Goal: Communication & Community: Answer question/provide support

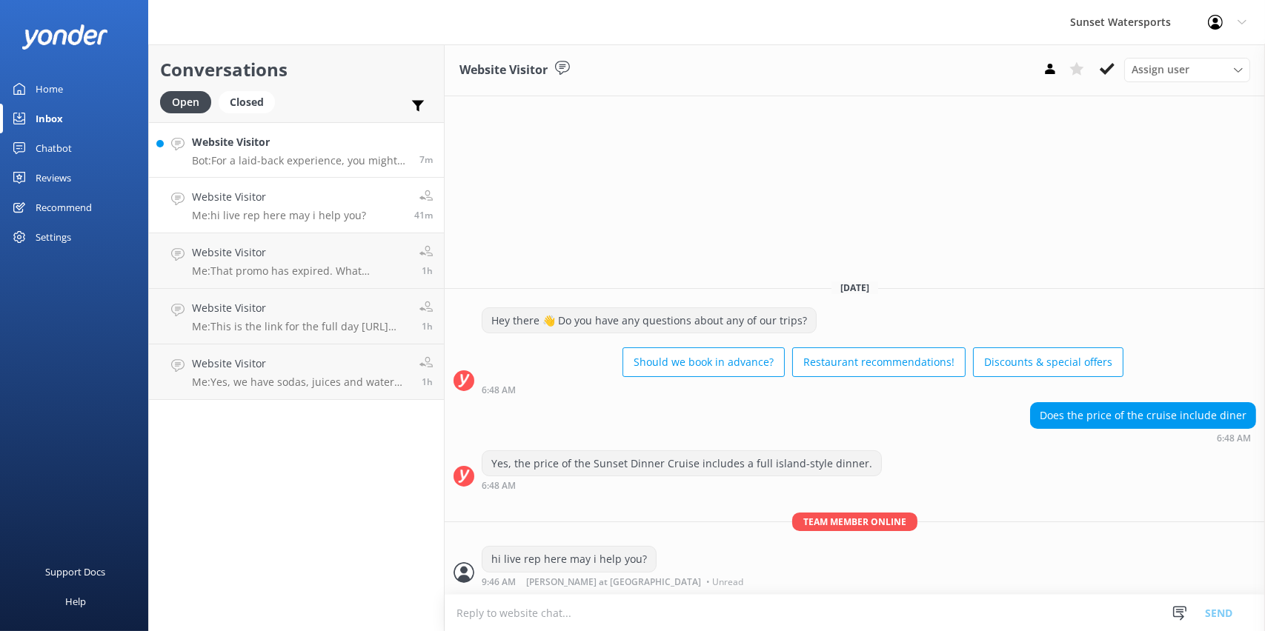
click at [283, 157] on p "Bot: For a laid-back experience, you might consider the Happy Hour Sandbar Char…" at bounding box center [300, 160] width 216 height 13
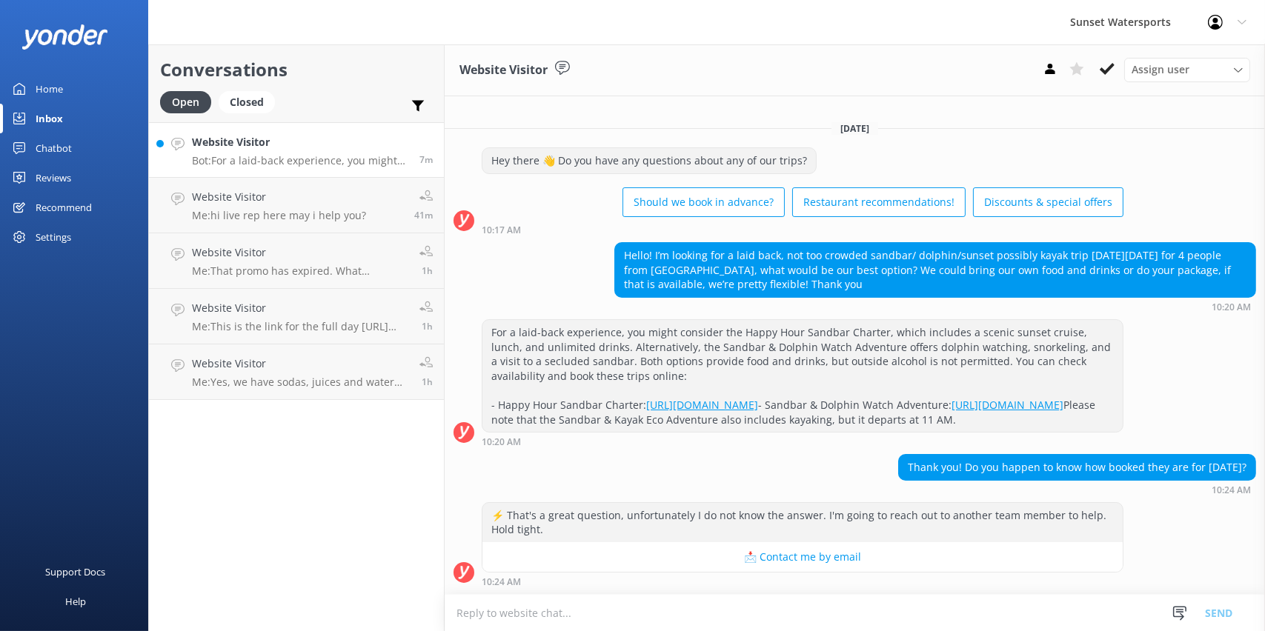
scroll to position [30, 0]
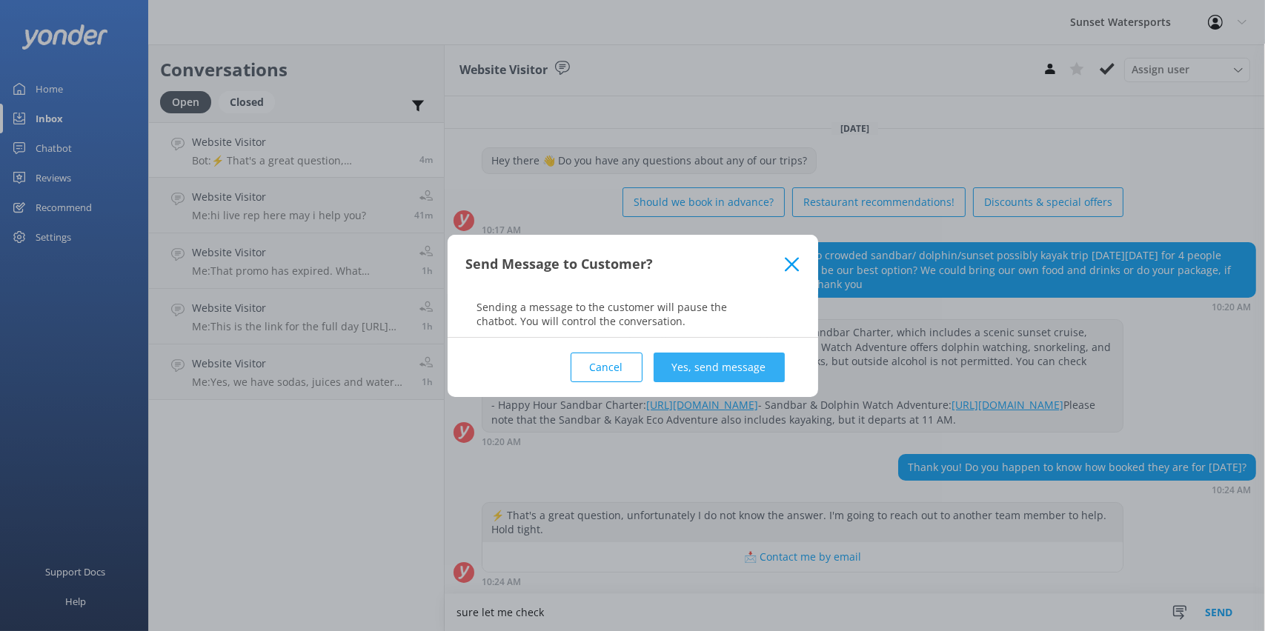
type textarea "sure let me check"
click at [740, 374] on button "Yes, send message" at bounding box center [719, 368] width 131 height 30
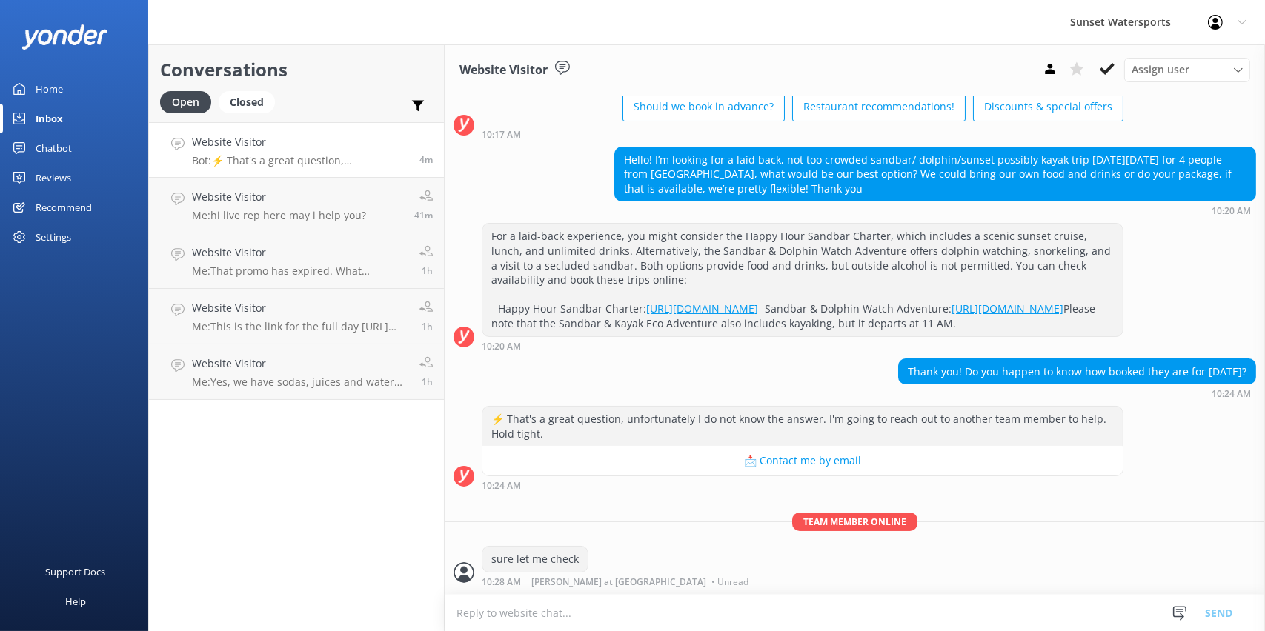
scroll to position [126, 0]
click at [557, 609] on textarea at bounding box center [855, 613] width 820 height 36
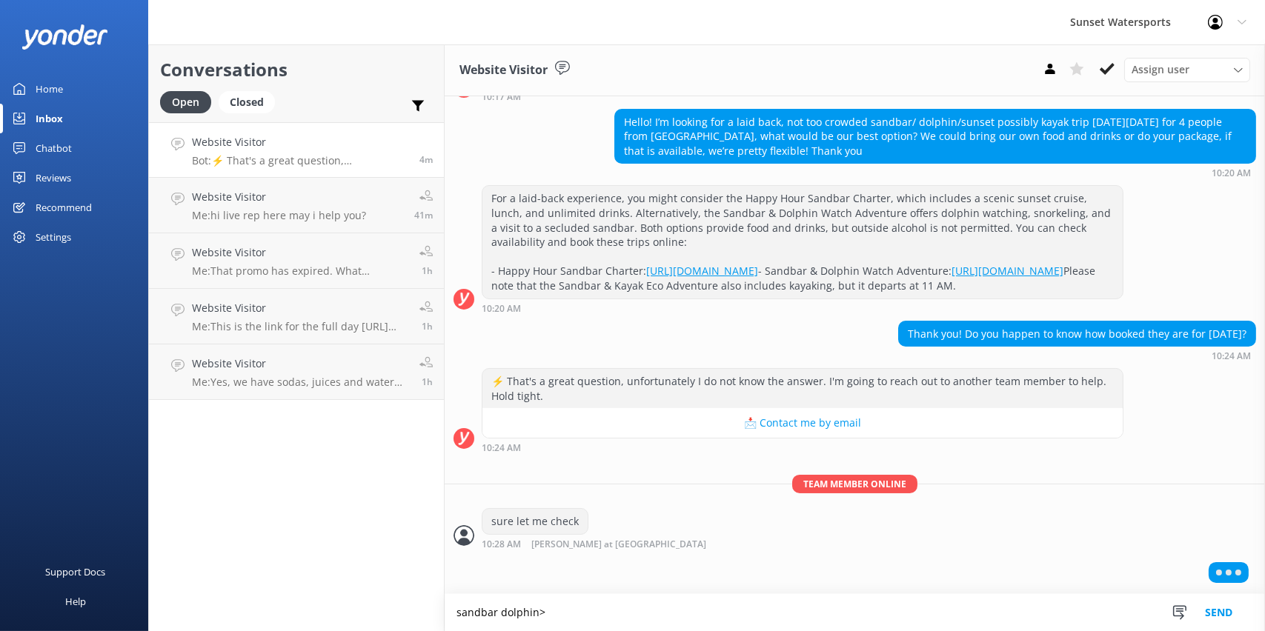
type textarea "sandbar dolphin>"
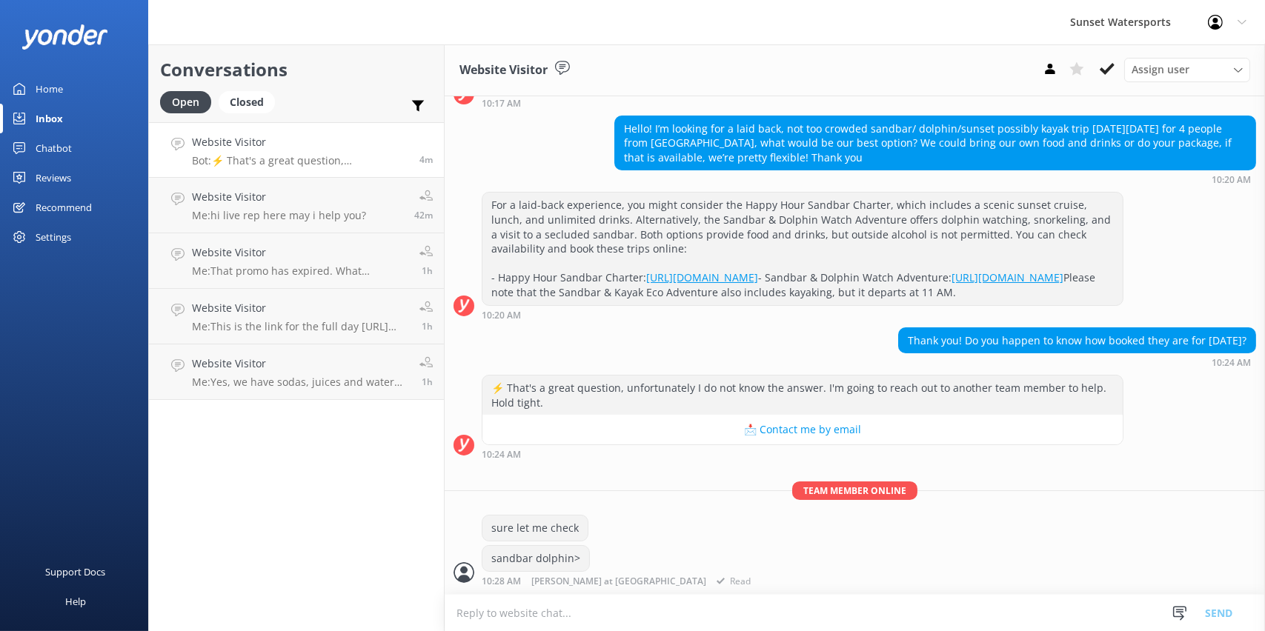
scroll to position [156, 0]
click at [563, 622] on textarea at bounding box center [855, 613] width 820 height 36
type textarea "correct"
click at [1220, 616] on button "Send" at bounding box center [1219, 612] width 56 height 37
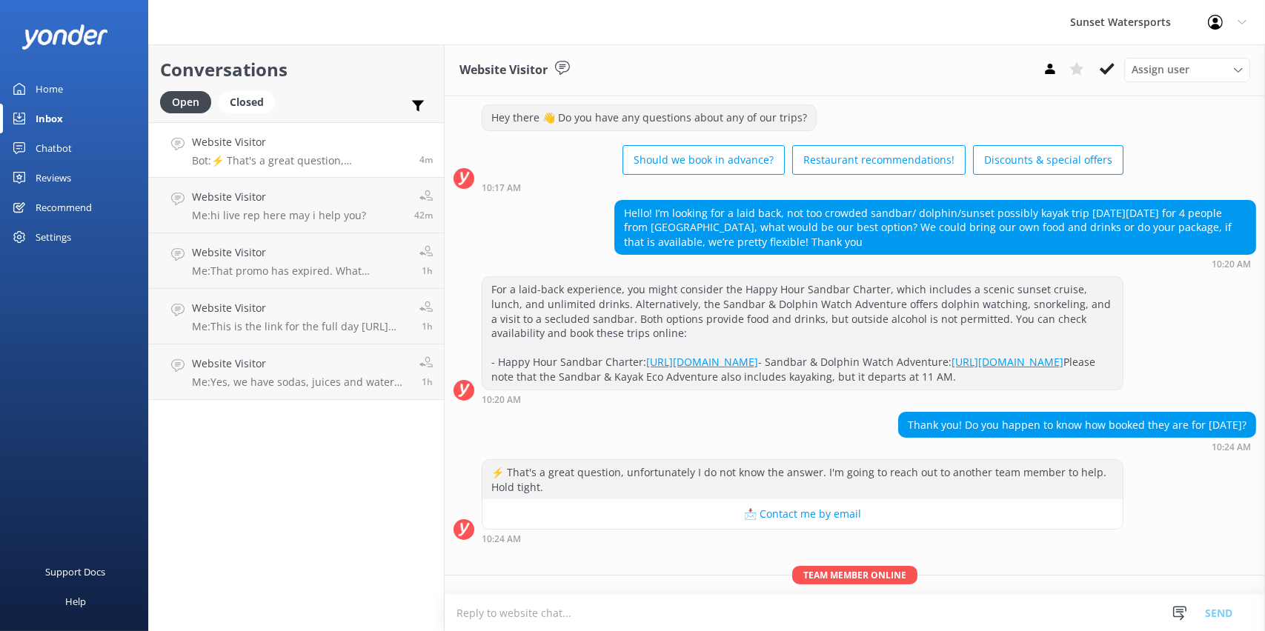
scroll to position [253, 0]
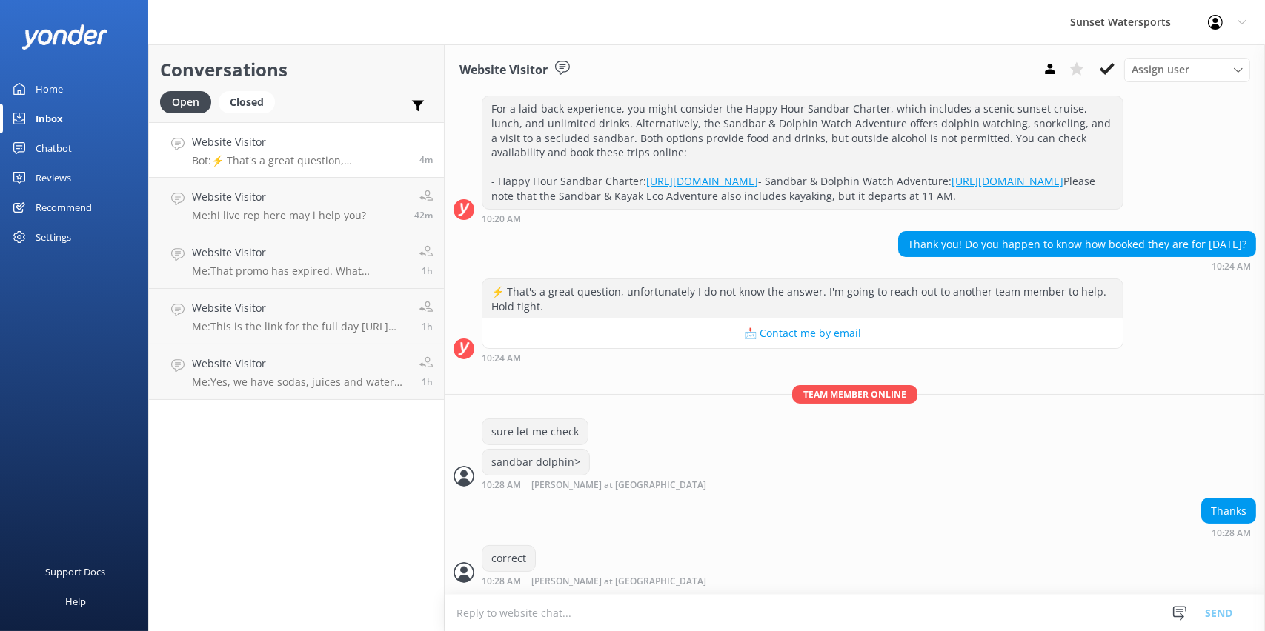
click at [585, 610] on textarea at bounding box center [855, 613] width 820 height 36
type textarea "only 5 ppl so should be a great trip"
click at [1224, 615] on button "Send" at bounding box center [1219, 612] width 56 height 37
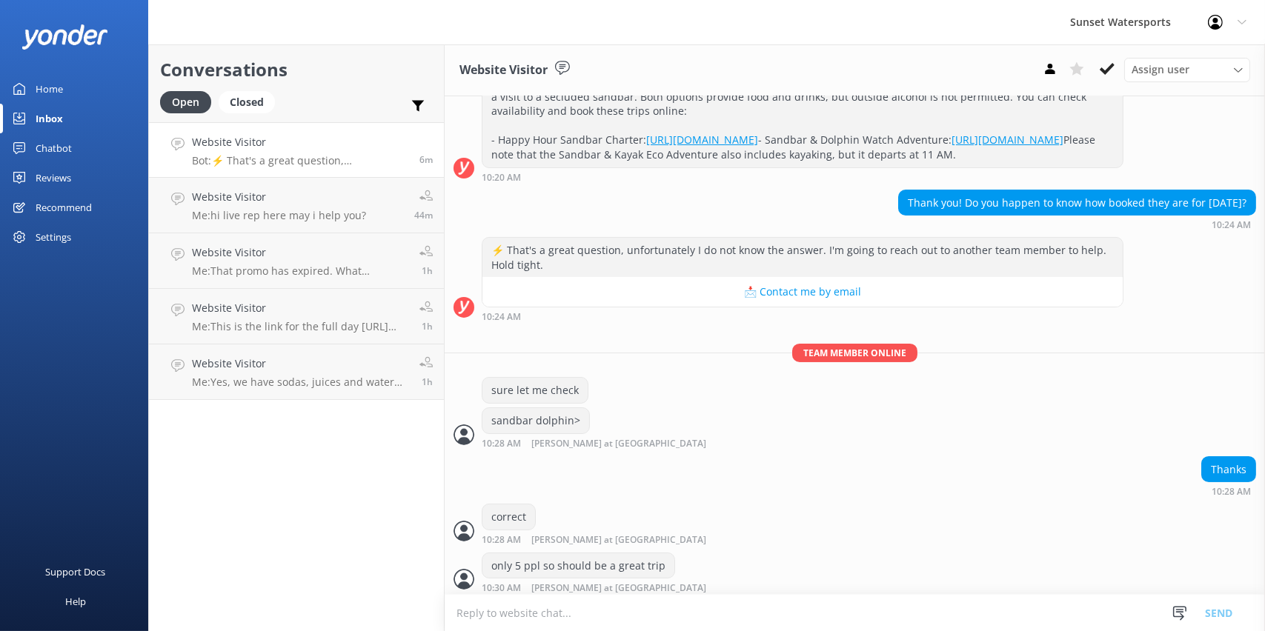
scroll to position [301, 0]
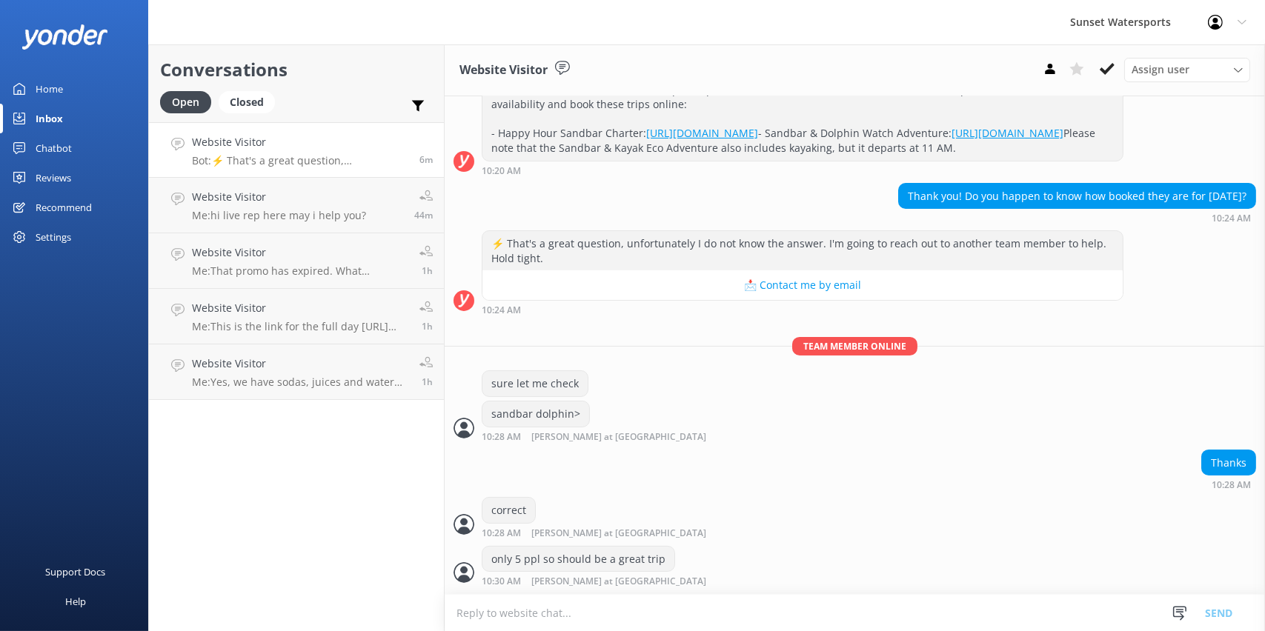
click at [491, 605] on textarea at bounding box center [855, 613] width 820 height 36
paste textarea "[URL][DOMAIN_NAME]"
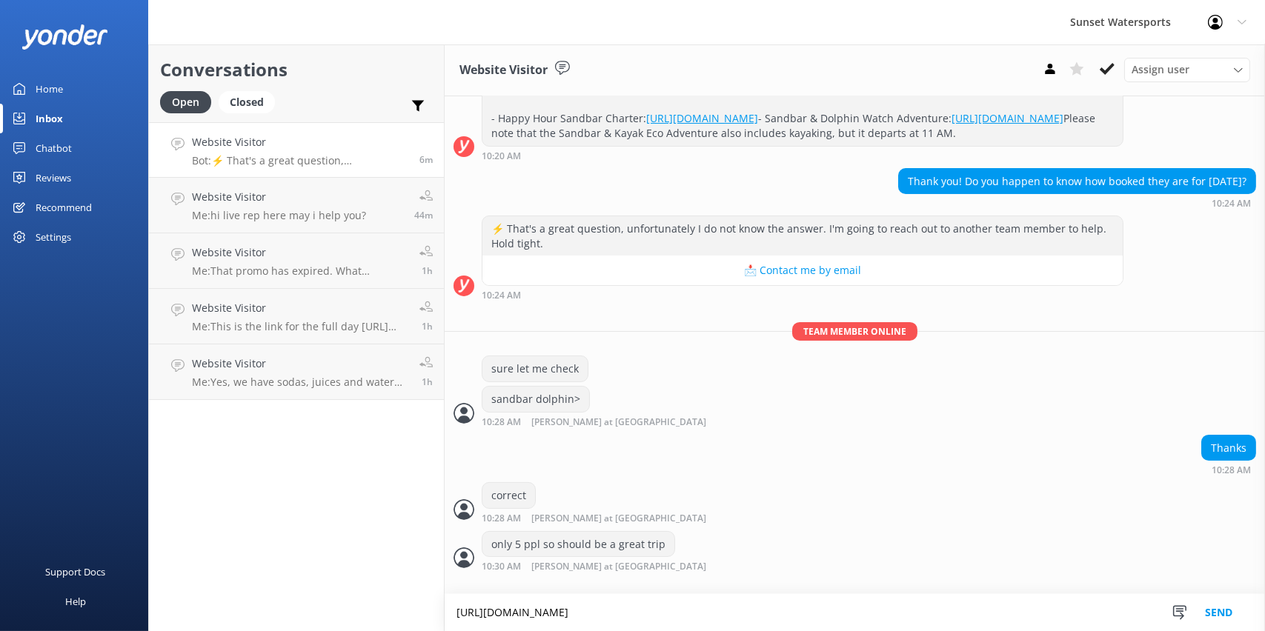
scroll to position [351, 0]
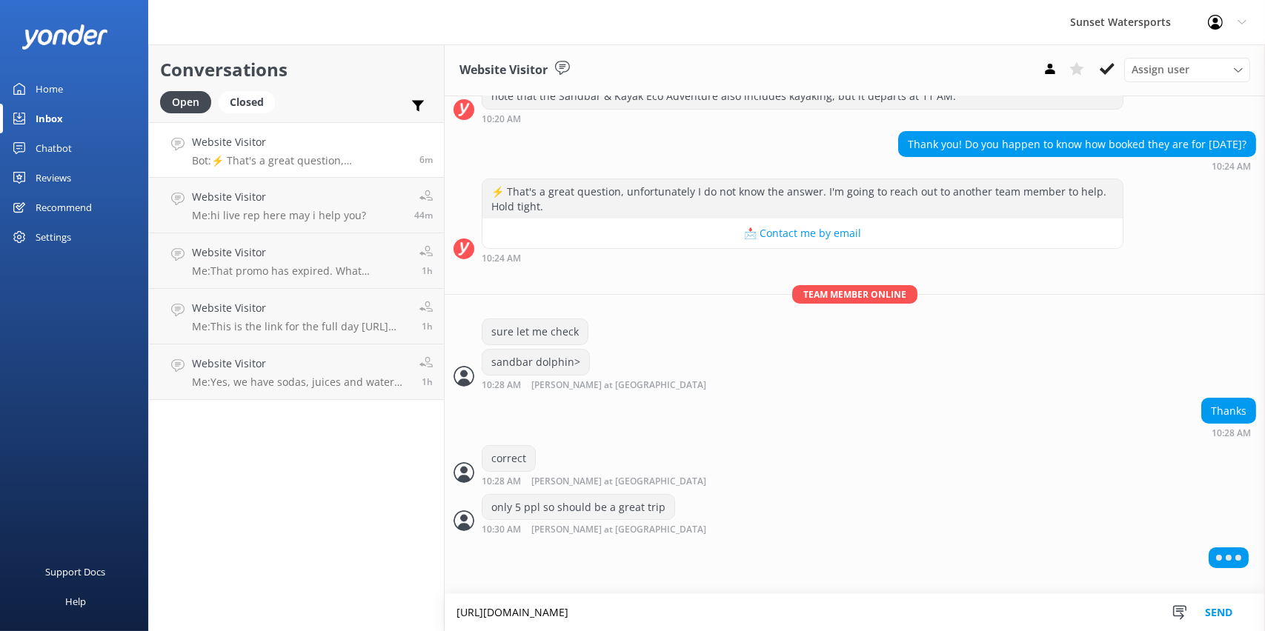
type textarea "[URL][DOMAIN_NAME]"
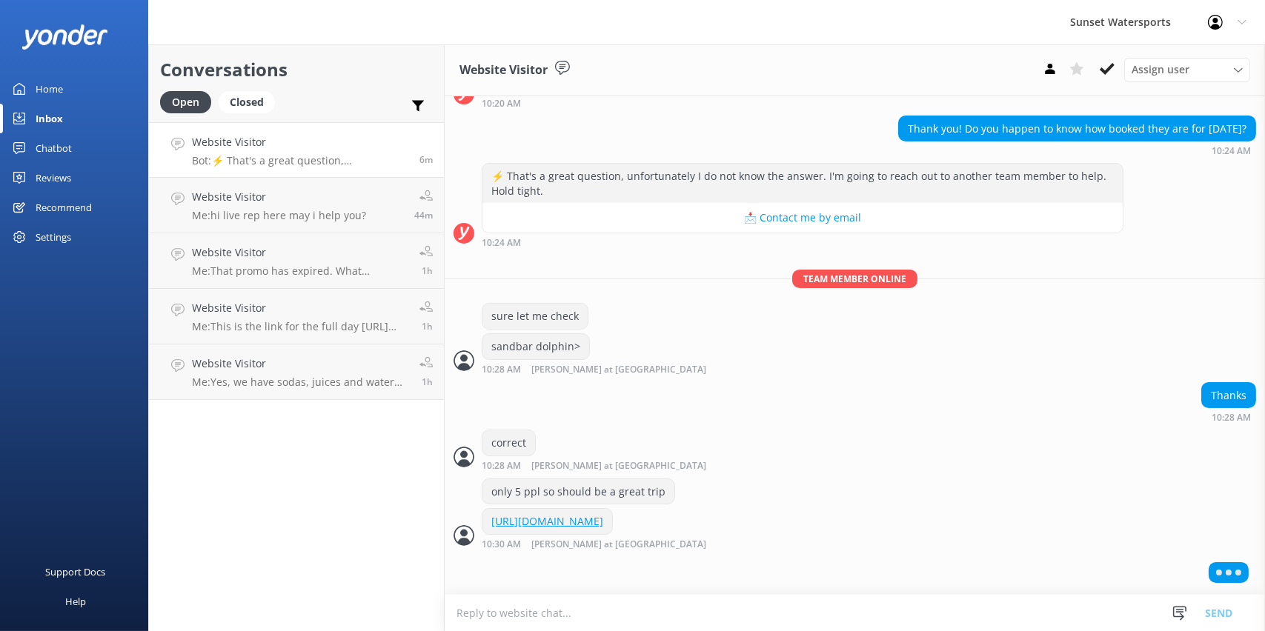
scroll to position [0, 0]
click at [528, 614] on textarea at bounding box center [855, 613] width 820 height 36
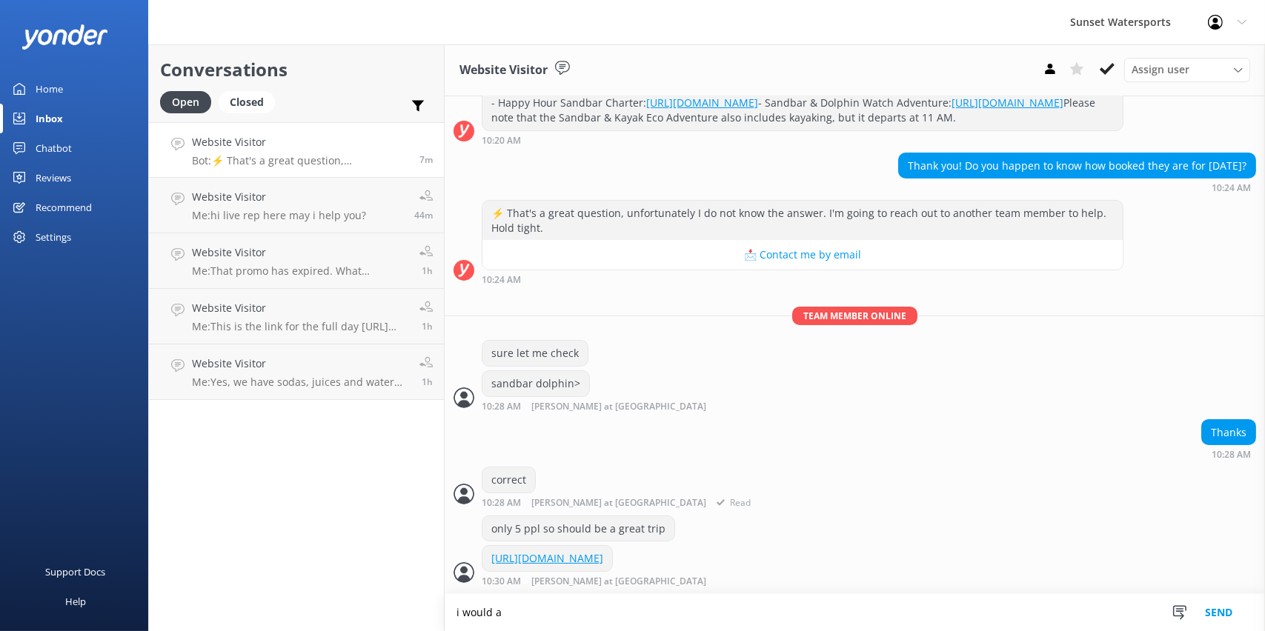
scroll to position [393, 0]
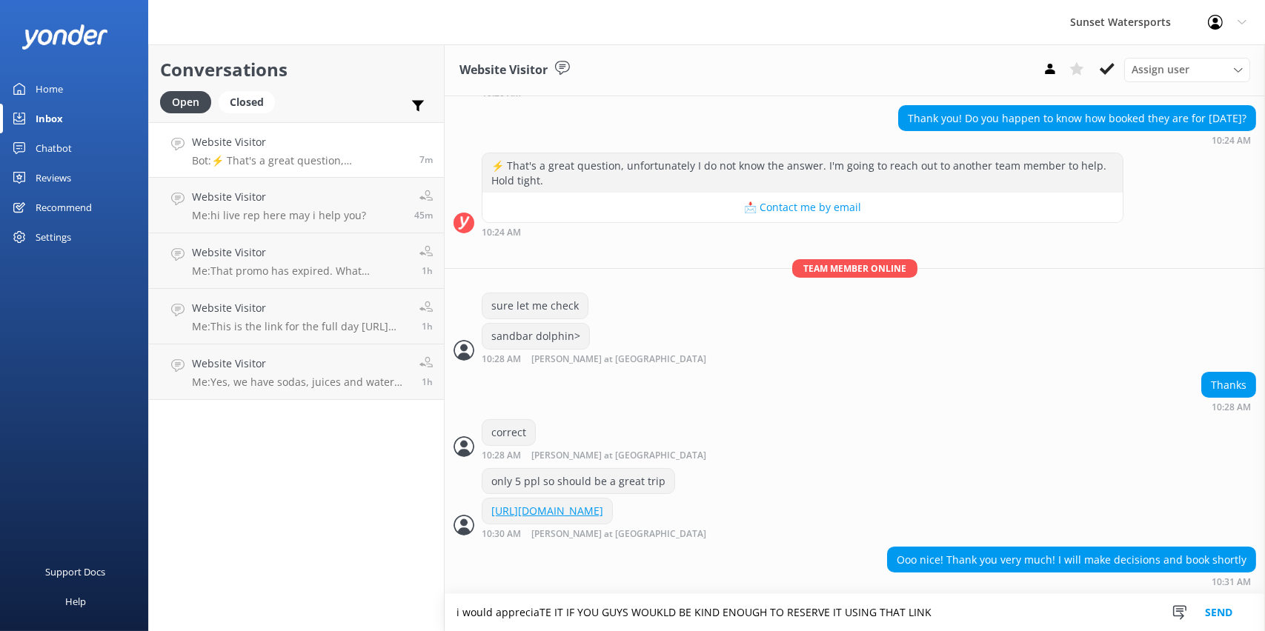
type textarea "i would appreciaTE IT IF YOU GUYS WOUKLD BE KIND ENOUGH TO RESERVE IT USING THA…"
click at [1217, 619] on button "Send" at bounding box center [1219, 612] width 56 height 37
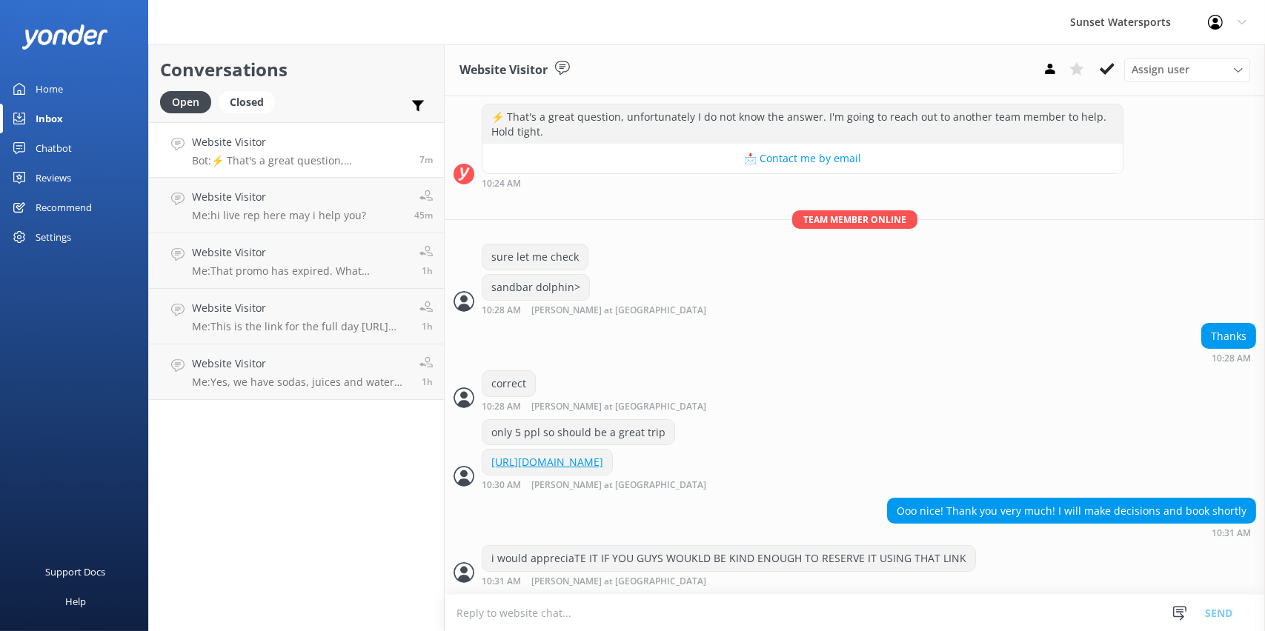
scroll to position [441, 0]
click at [527, 626] on textarea at bounding box center [855, 613] width 820 height 36
type textarea "it just helps us locals out its the same price"
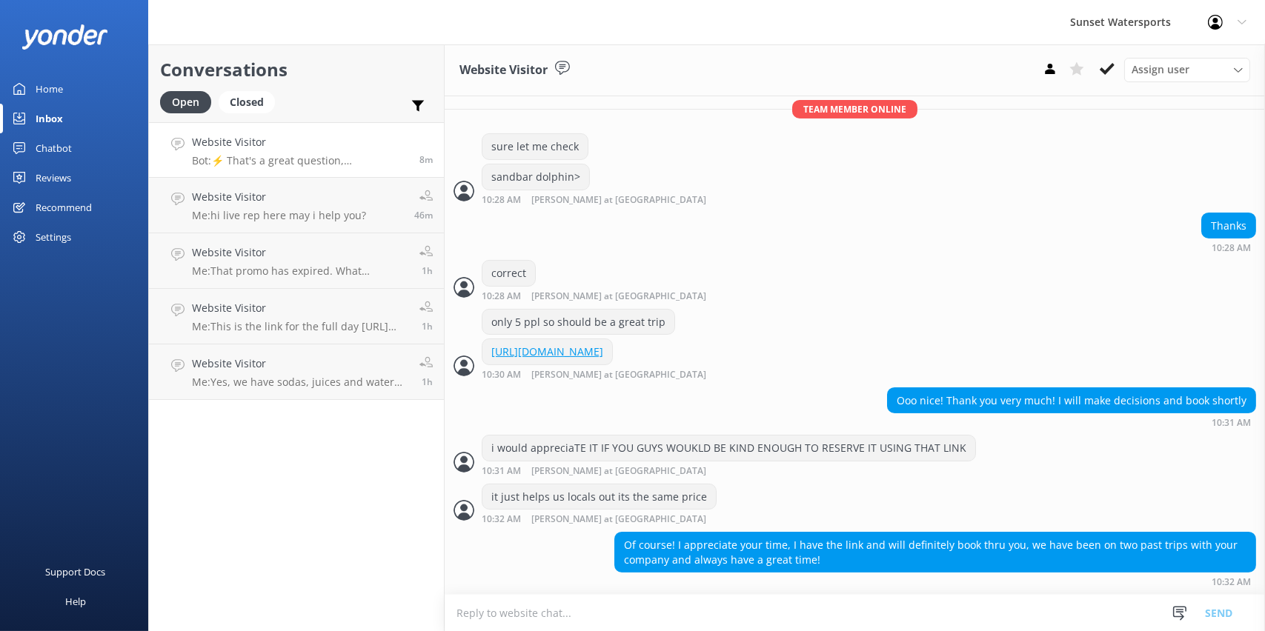
scroll to position [551, 0]
click at [571, 613] on textarea at bounding box center [855, 613] width 820 height 36
type textarea "yeah i love the dolphin sandbar thankyou so much we appreciate it here is one m…"
click at [1208, 617] on button "Send" at bounding box center [1219, 612] width 56 height 37
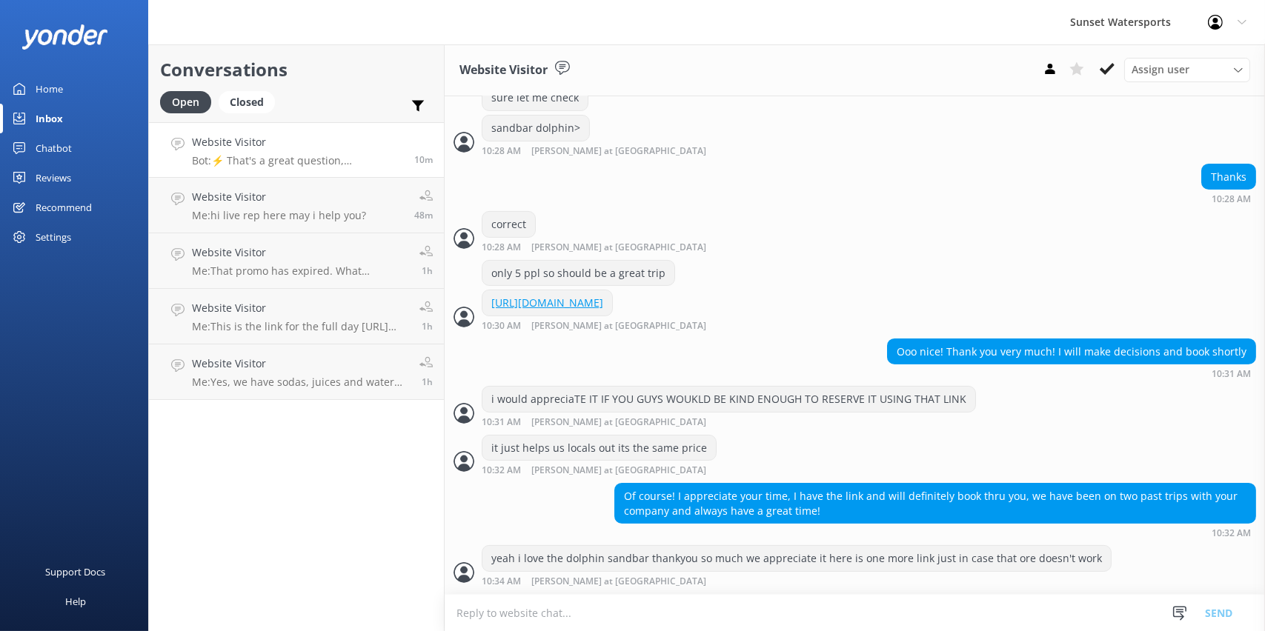
scroll to position [600, 0]
click at [495, 614] on textarea at bounding box center [855, 613] width 820 height 36
paste textarea "[URL][DOMAIN_NAME]"
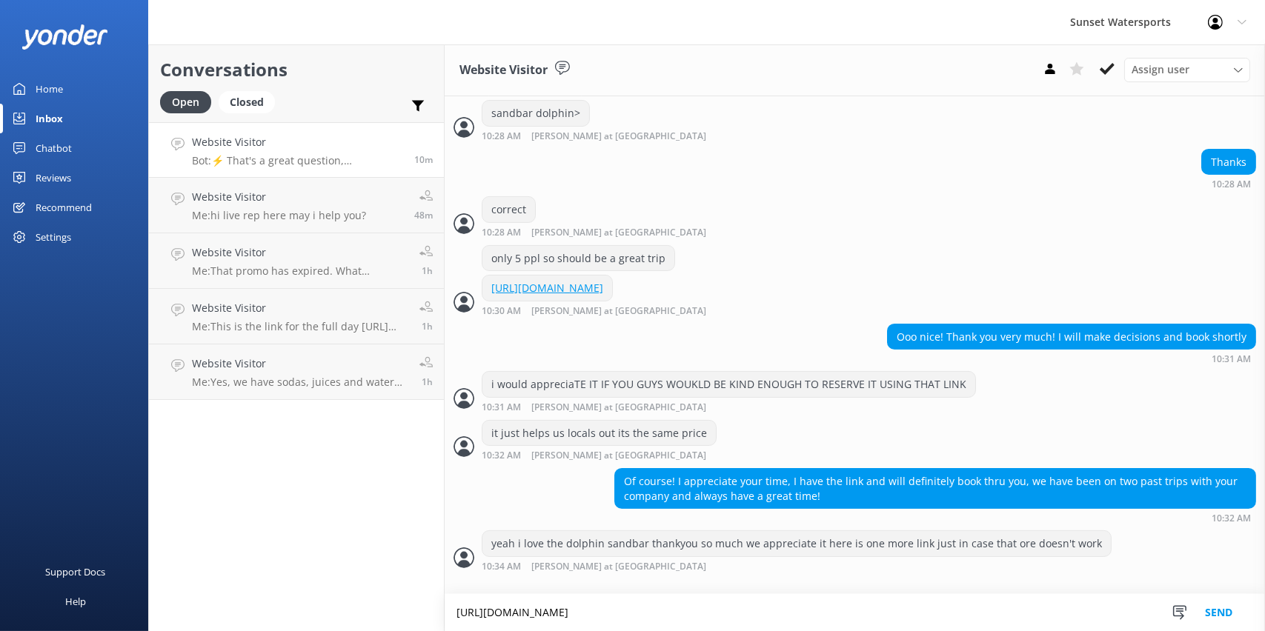
type textarea "[URL][DOMAIN_NAME]"
click at [1229, 610] on button "Send" at bounding box center [1219, 612] width 56 height 37
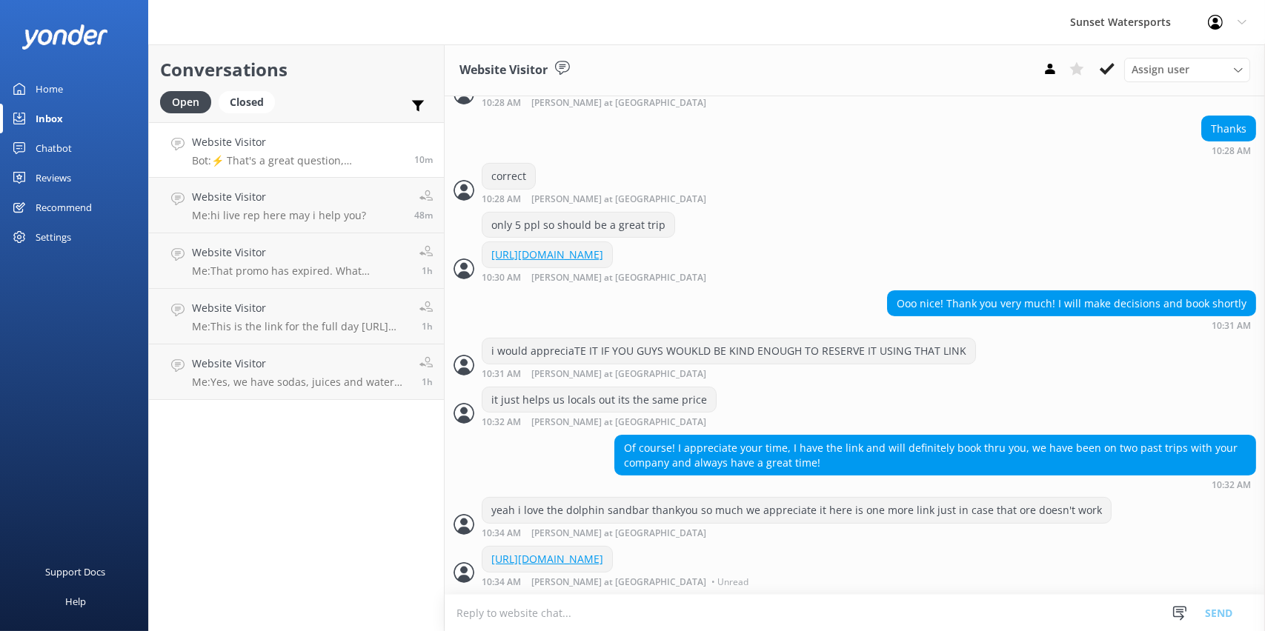
scroll to position [644, 0]
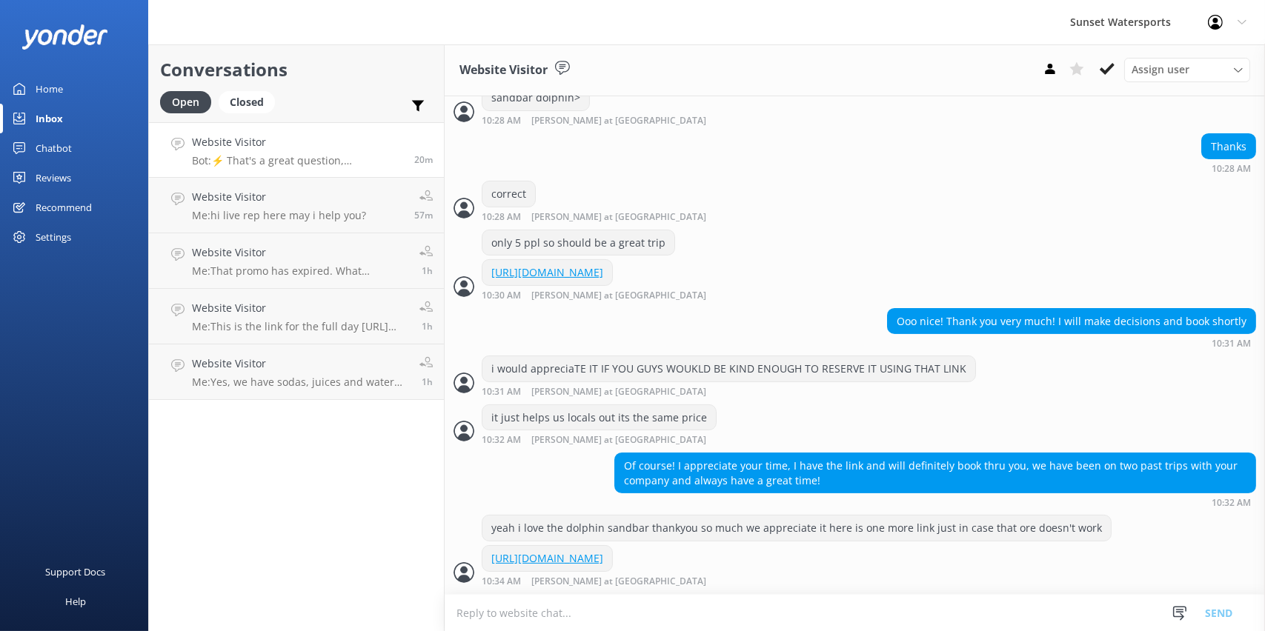
click at [281, 161] on p "Bot: ⚡ That's a great question, unfortunately I do not know the answer. I'm goi…" at bounding box center [297, 160] width 211 height 13
click at [242, 99] on div "Closed" at bounding box center [247, 102] width 56 height 22
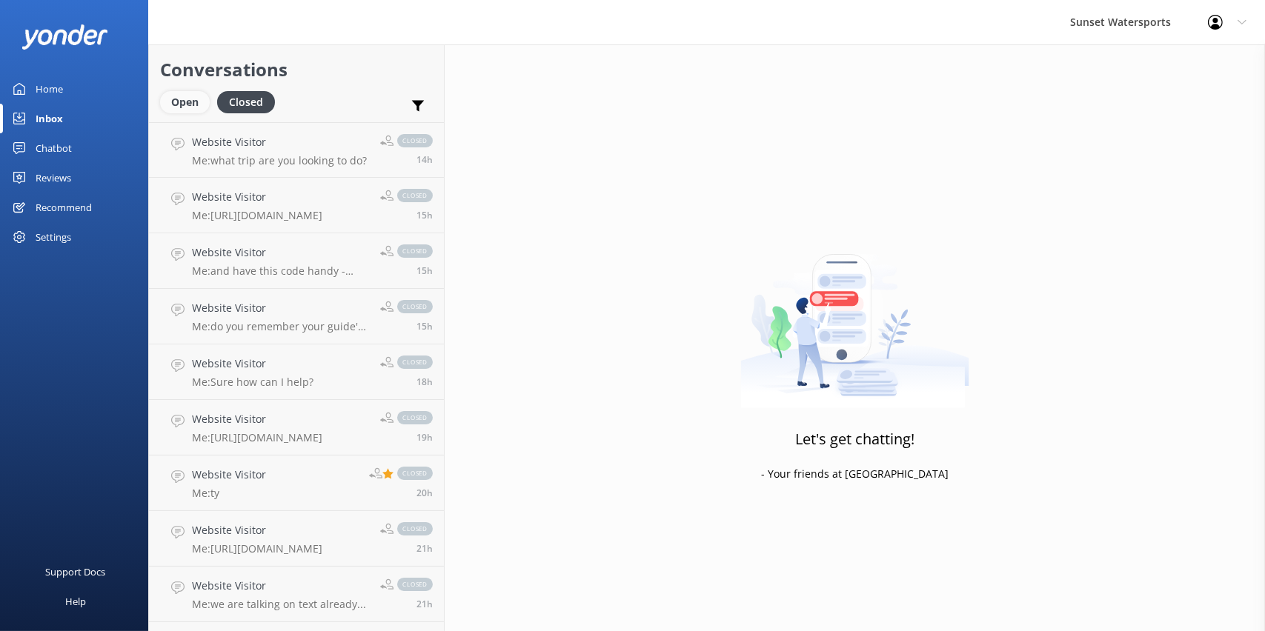
click at [176, 102] on div "Open" at bounding box center [185, 102] width 50 height 22
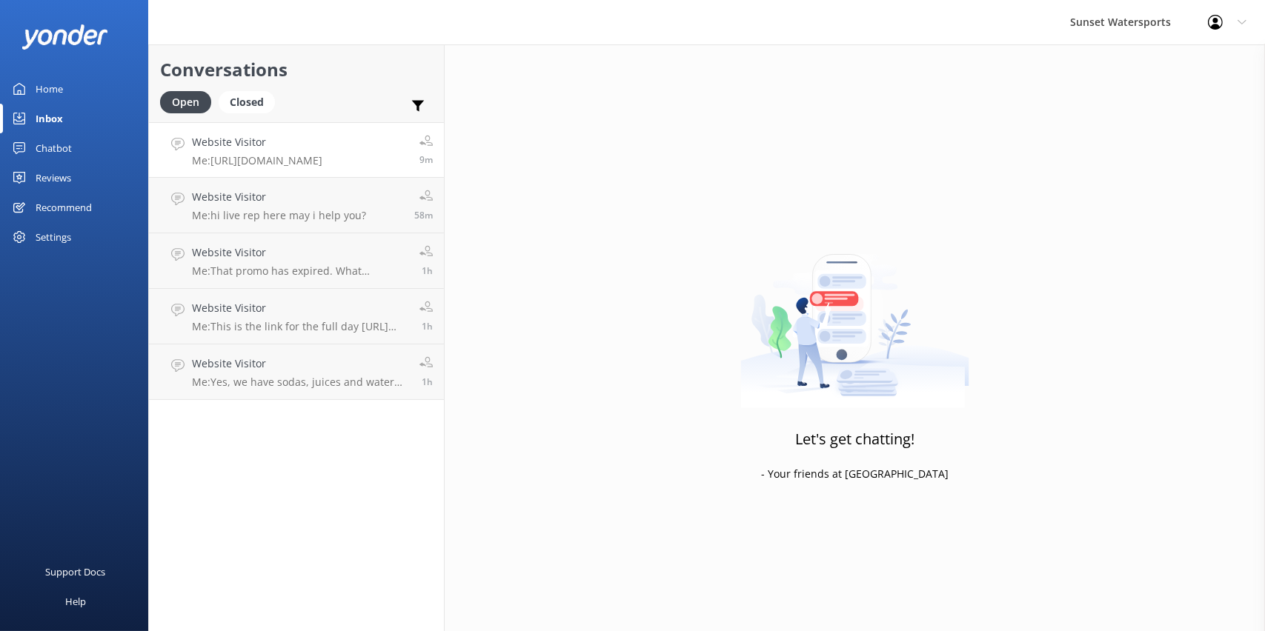
click at [370, 169] on link "Website Visitor Me: https://fareharbor.com/embeds/book/sunsetwatersportskeywest…" at bounding box center [296, 150] width 295 height 56
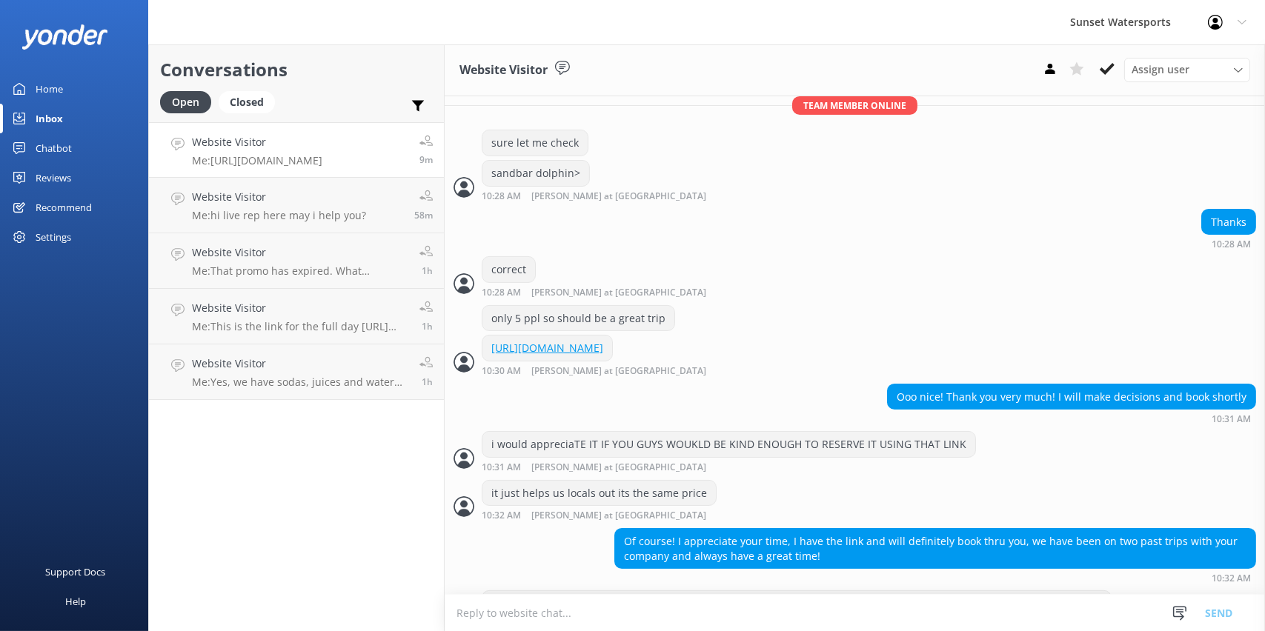
scroll to position [644, 0]
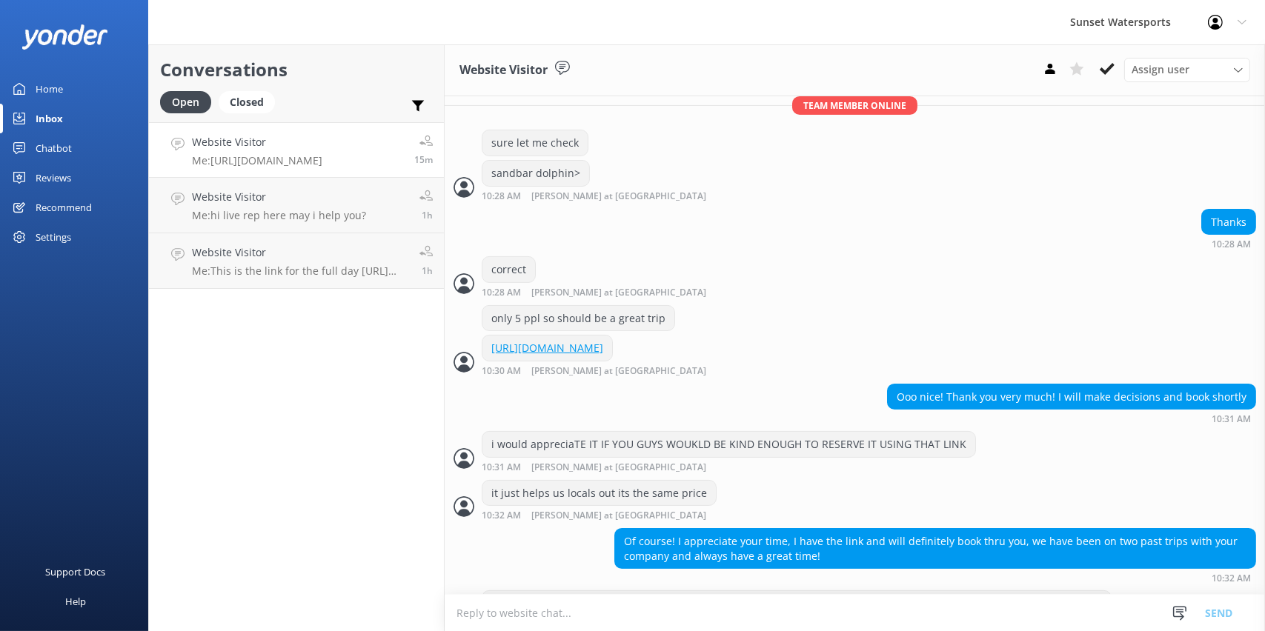
scroll to position [644, 0]
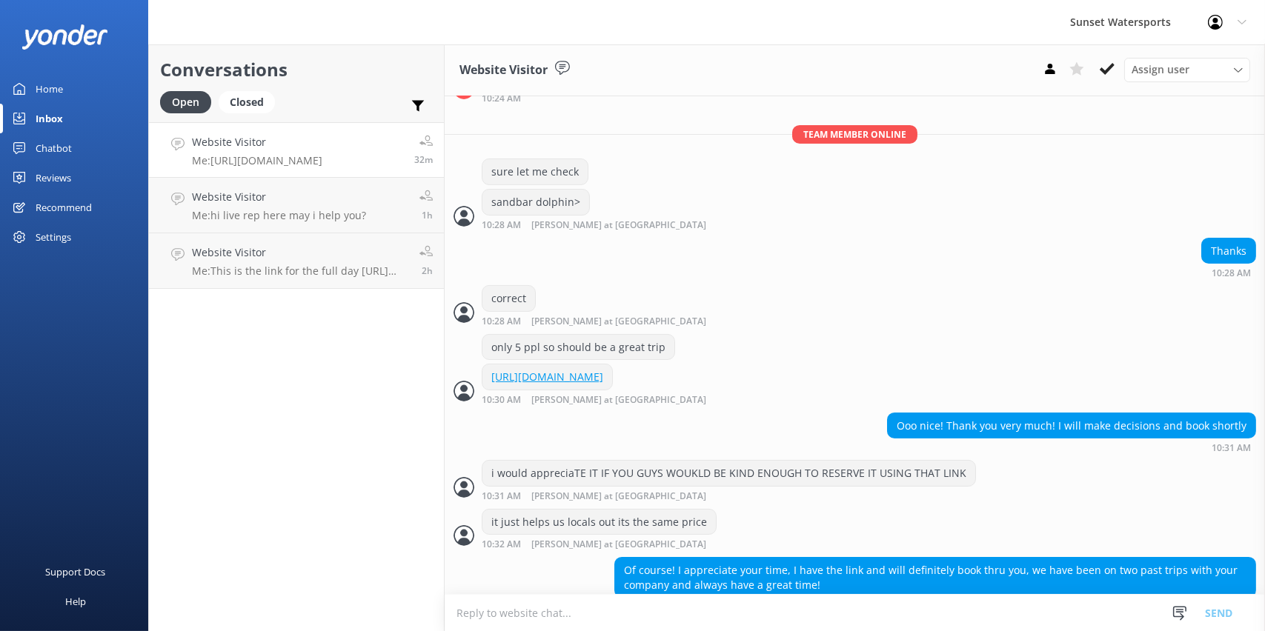
scroll to position [644, 0]
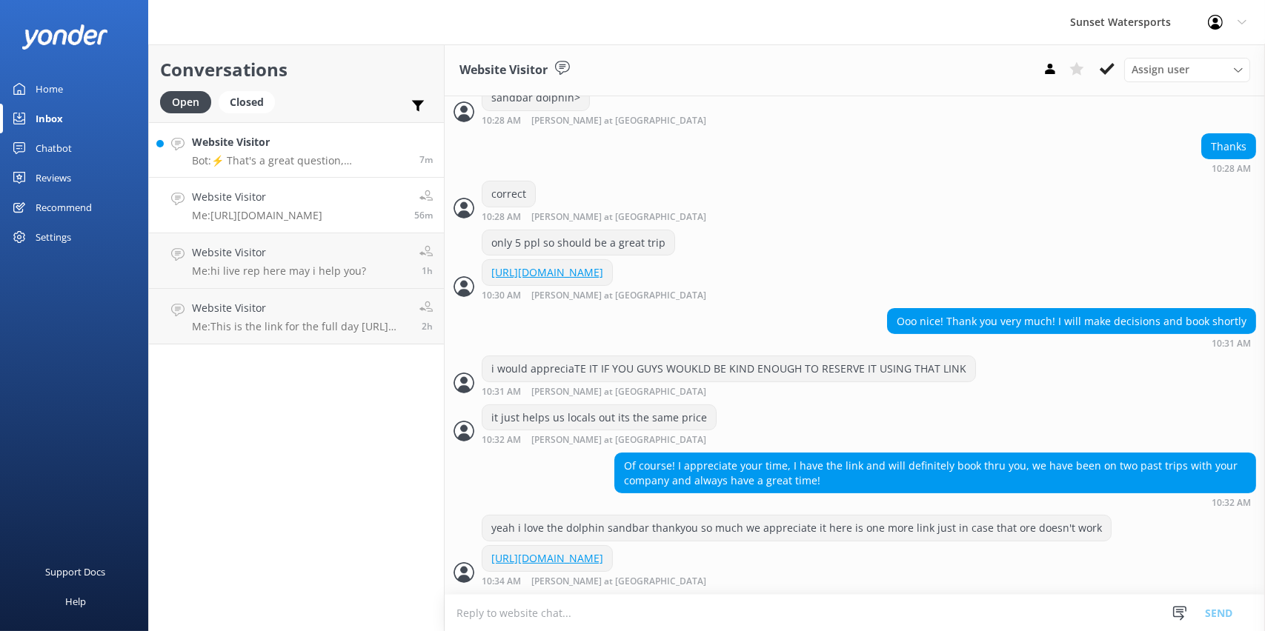
click at [259, 153] on div "Website Visitor Bot: ⚡ That's a great question, unfortunately I do not know the…" at bounding box center [300, 150] width 216 height 32
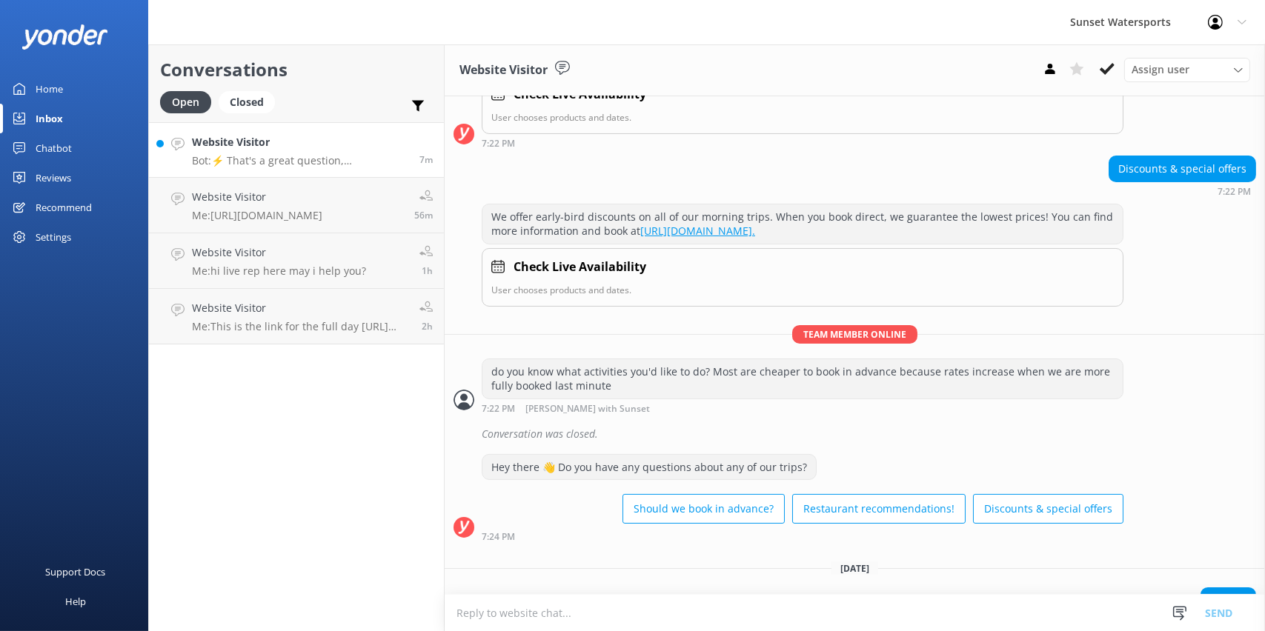
scroll to position [391, 0]
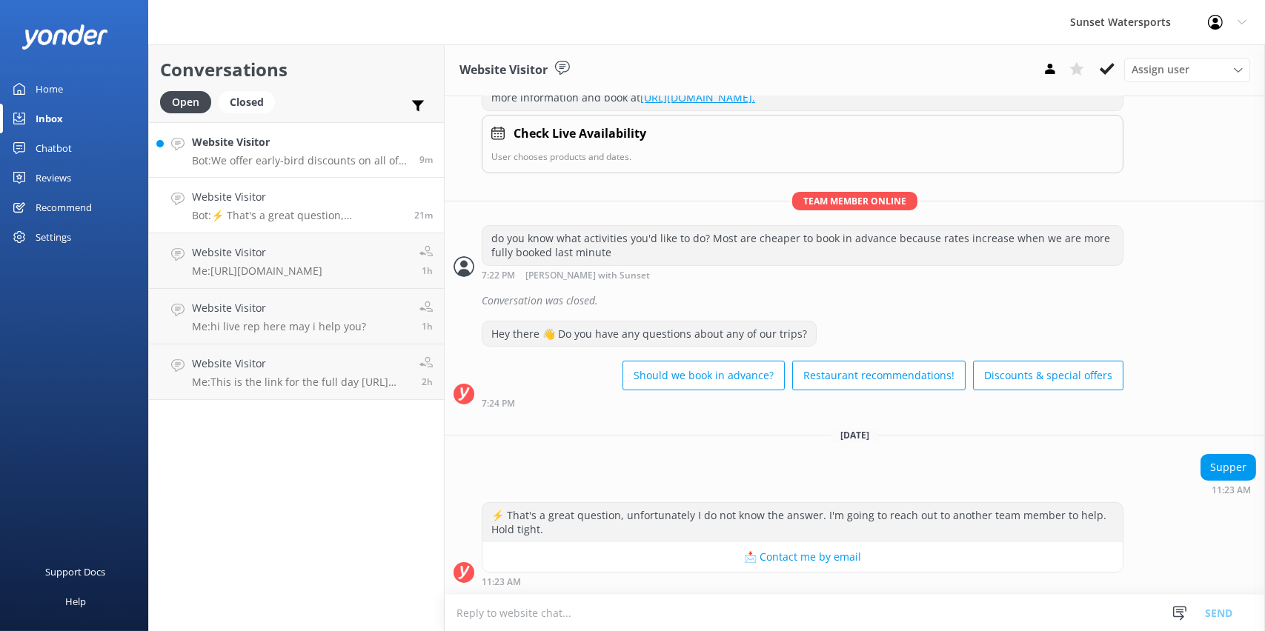
click at [231, 156] on p "Bot: We offer early-bird discounts on all of our morning trips. When you book d…" at bounding box center [300, 160] width 216 height 13
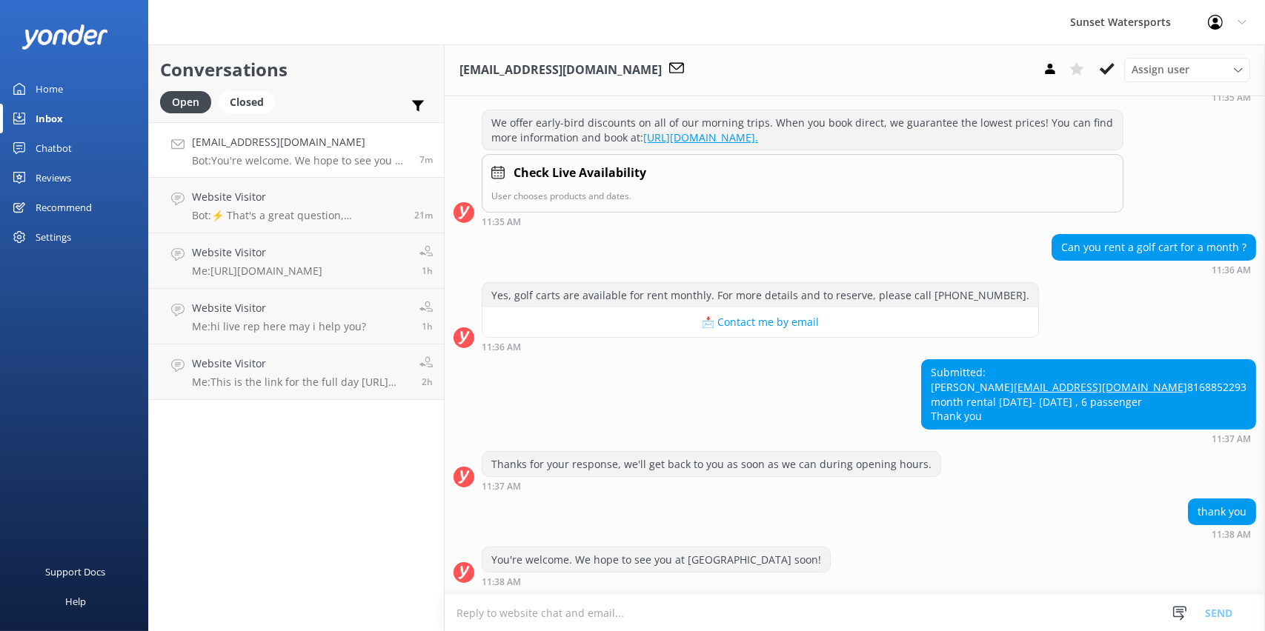
scroll to position [210, 0]
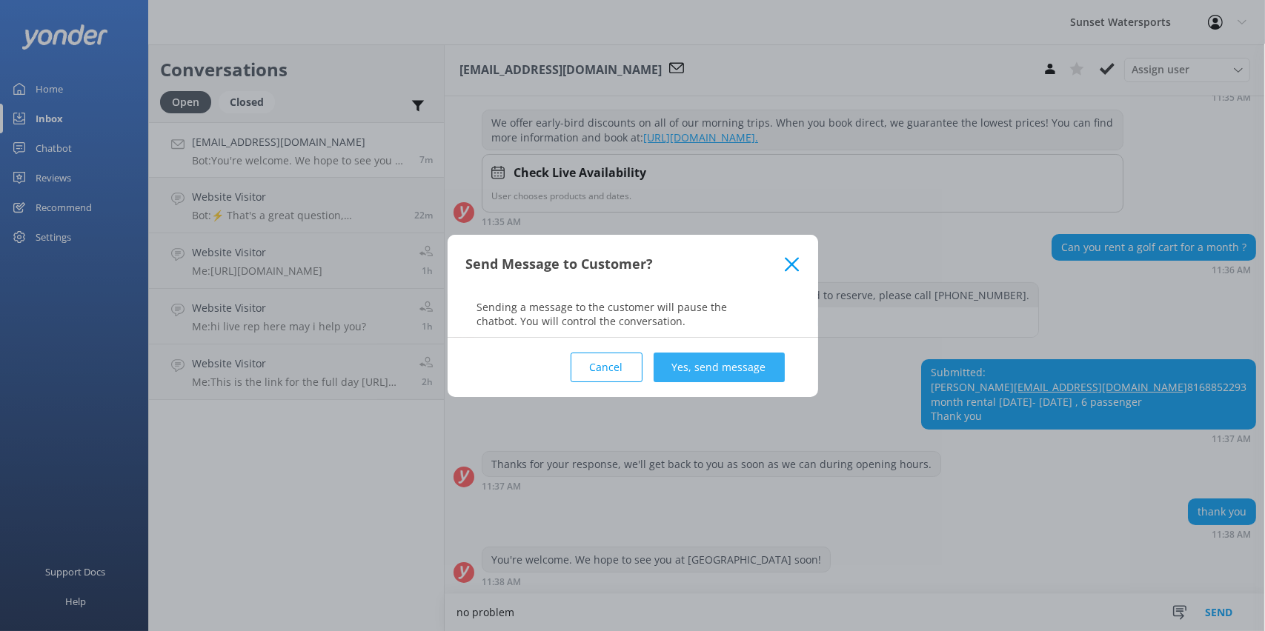
type textarea "no problem"
click at [672, 368] on button "Yes, send message" at bounding box center [719, 368] width 131 height 30
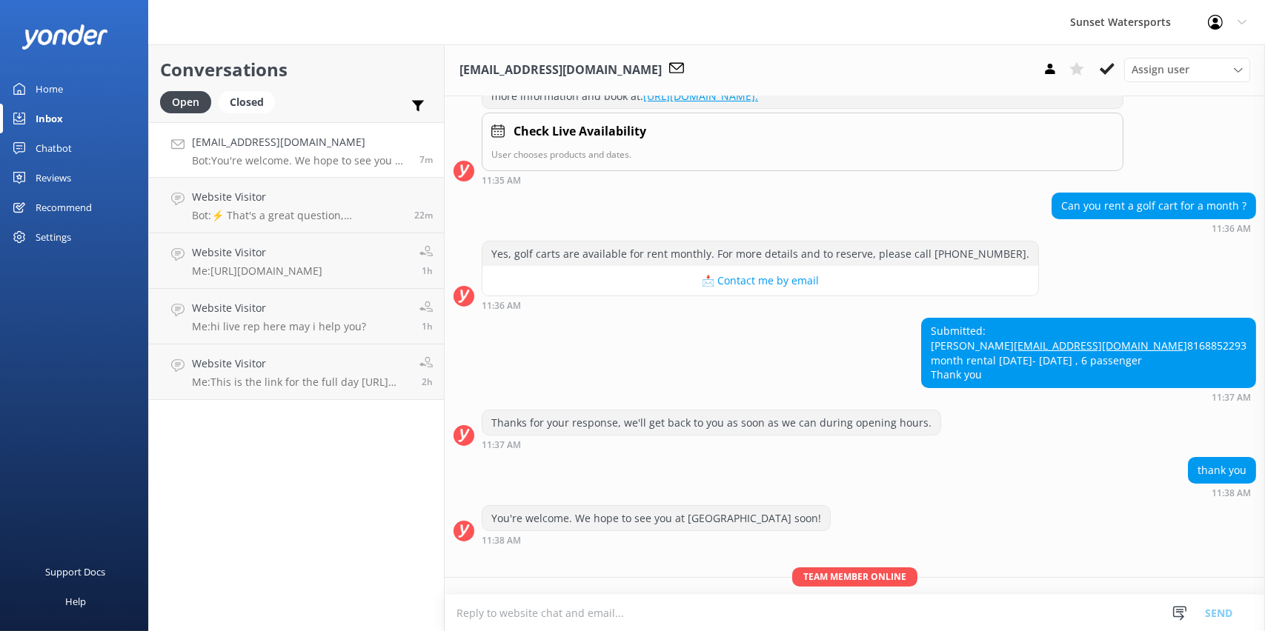
scroll to position [305, 0]
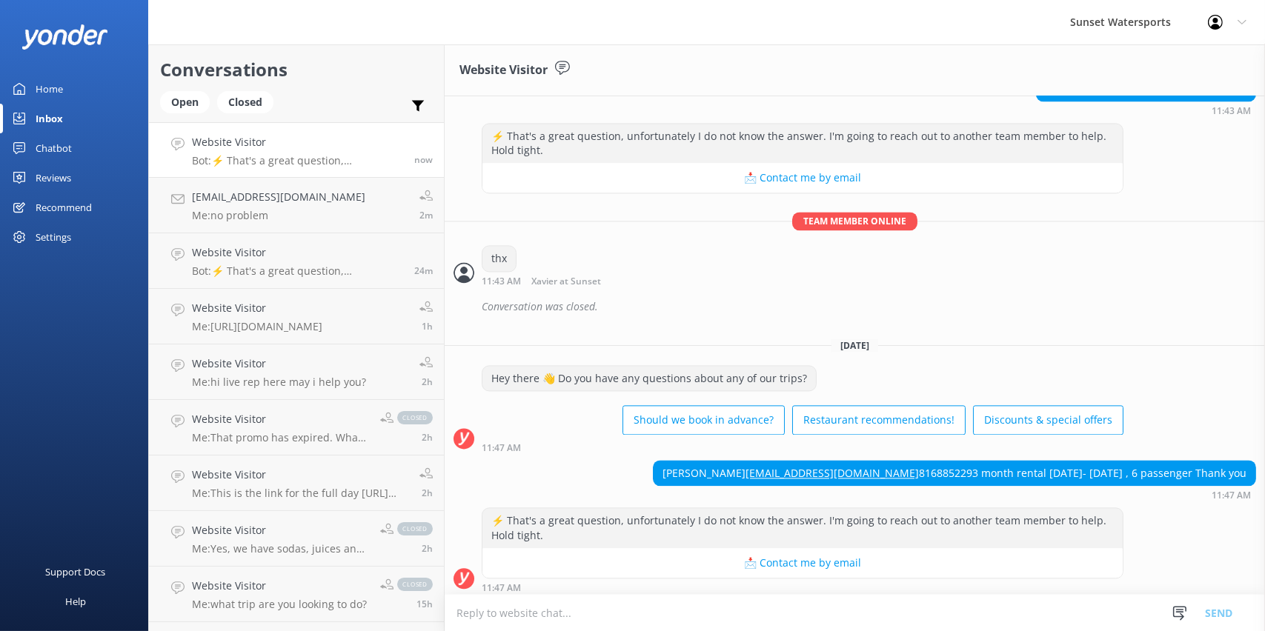
scroll to position [5173, 0]
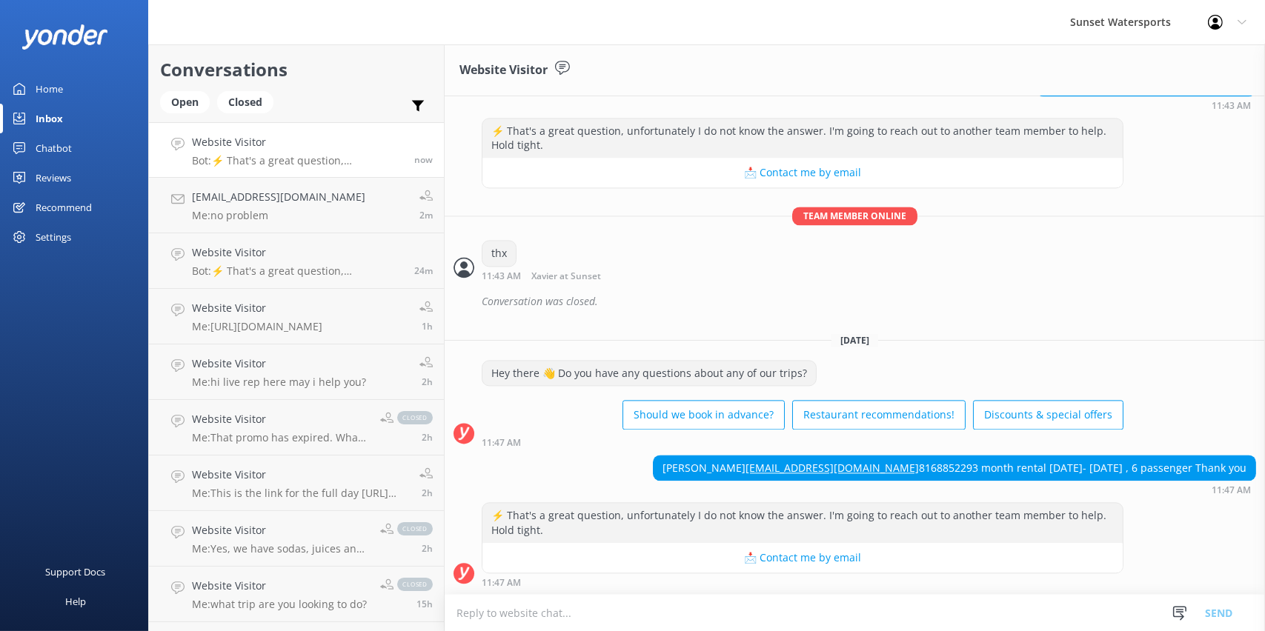
click at [275, 158] on p "Bot: ⚡ That's a great question, unfortunately I do not know the answer. I'm goi…" at bounding box center [297, 160] width 211 height 13
click at [524, 619] on textarea at bounding box center [855, 613] width 820 height 36
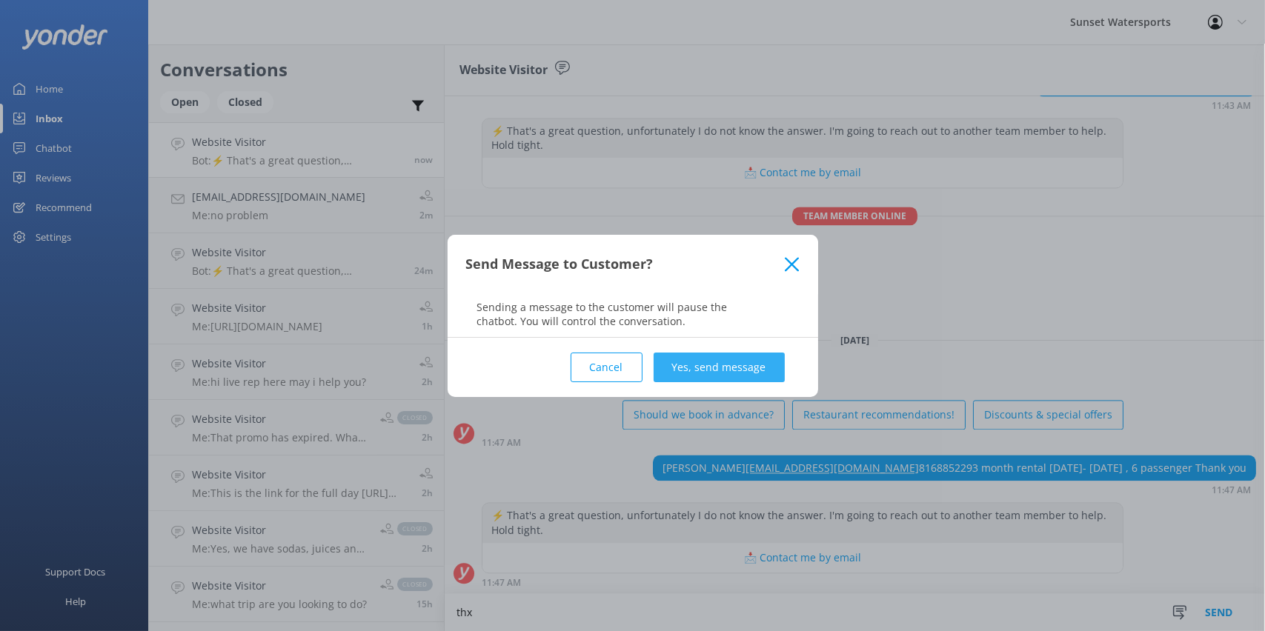
type textarea "thx"
click at [726, 362] on button "Yes, send message" at bounding box center [719, 368] width 131 height 30
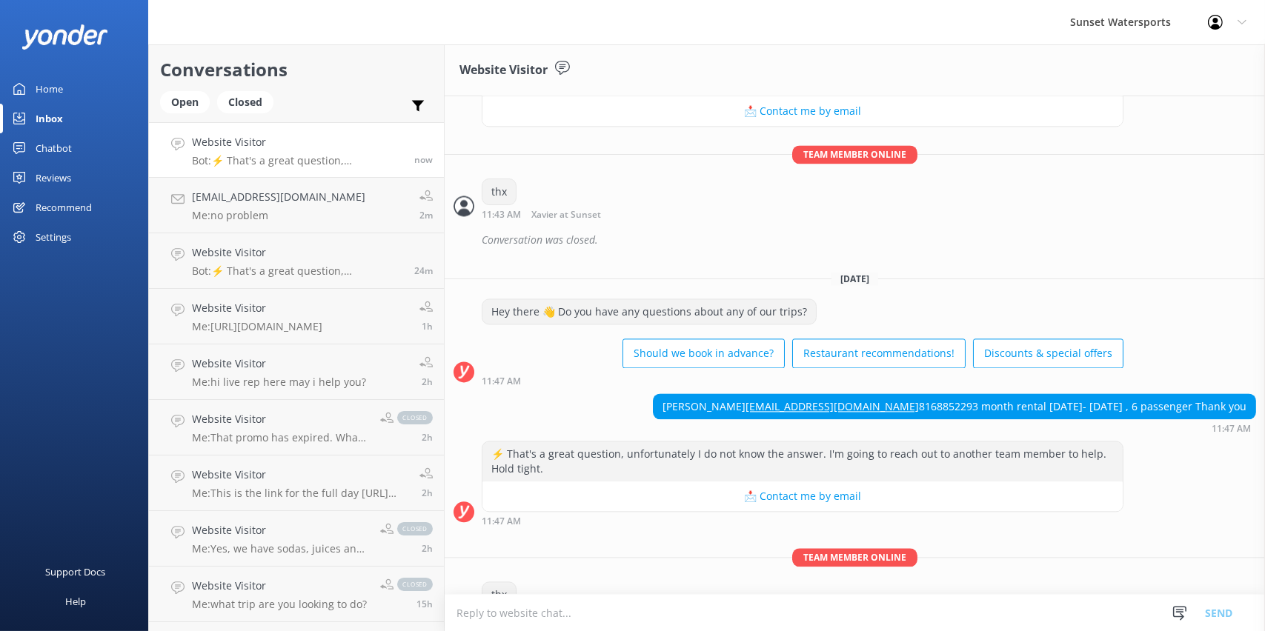
scroll to position [5270, 0]
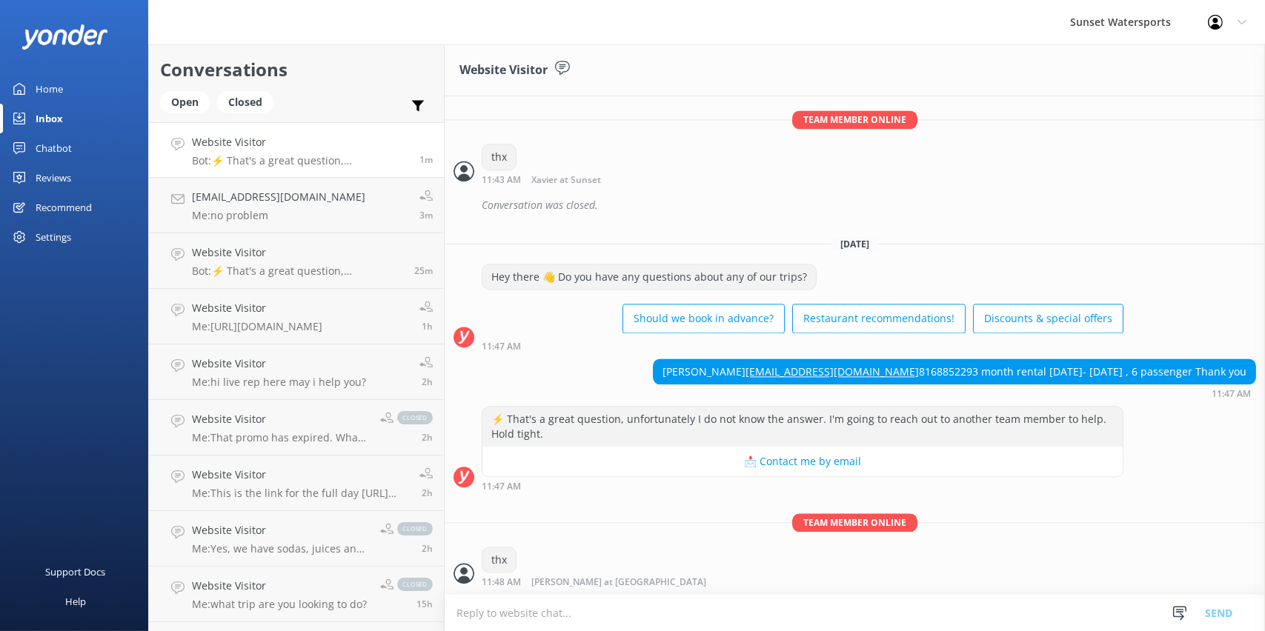
click at [1221, 21] on icon at bounding box center [1215, 22] width 15 height 15
click at [1162, 96] on link "Logout" at bounding box center [1192, 100] width 148 height 37
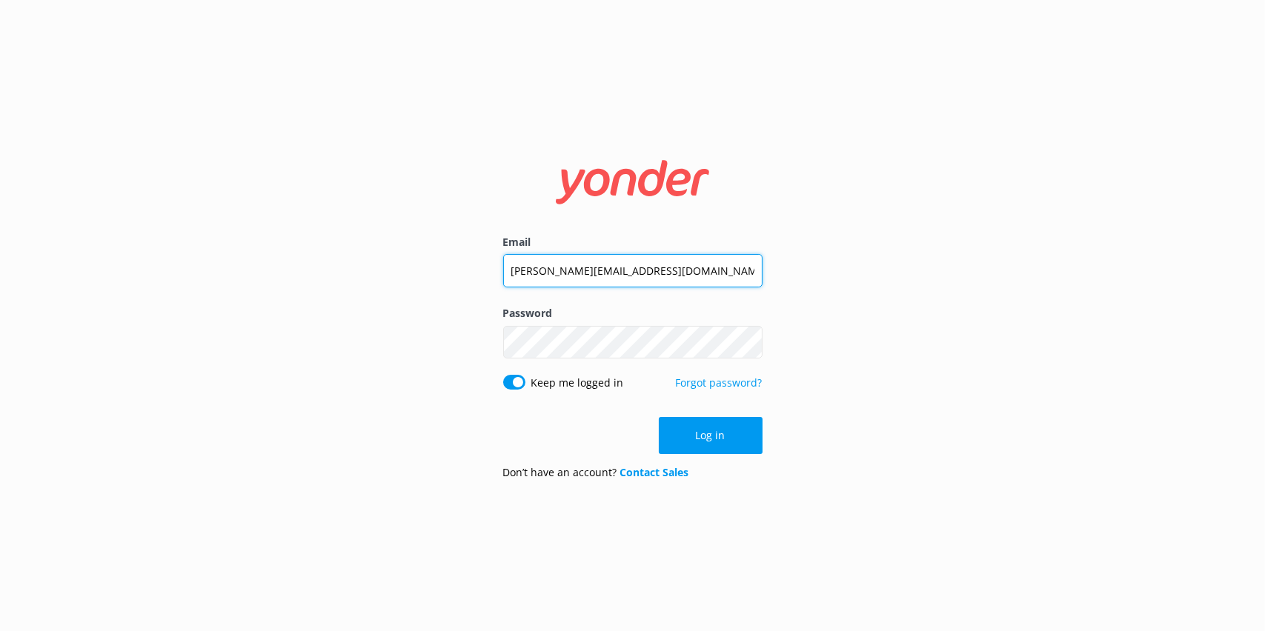
click at [660, 264] on input "lucas@funtimekeywest.com" at bounding box center [632, 270] width 259 height 33
type input "xavierzuazu@gmail.com"
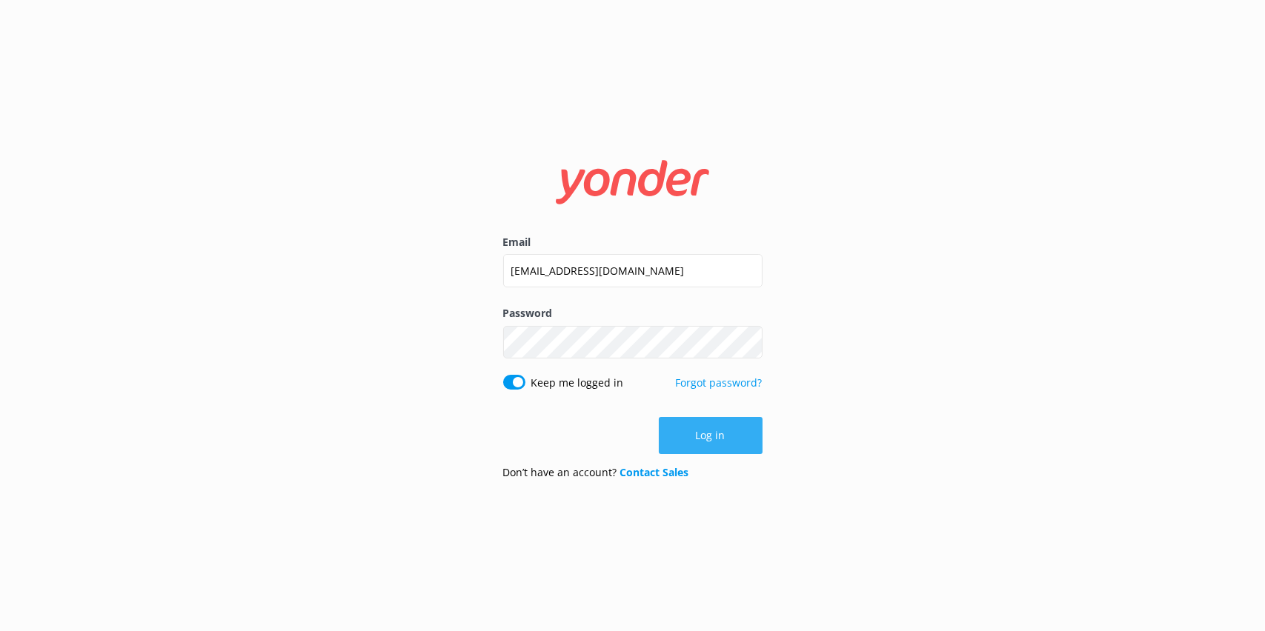
click at [728, 431] on button "Log in" at bounding box center [711, 435] width 104 height 37
